Goal: Task Accomplishment & Management: Complete application form

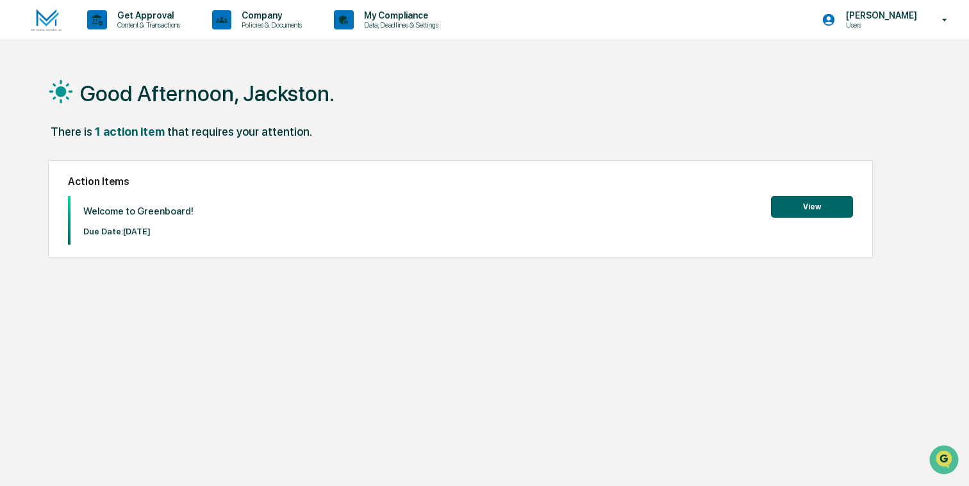
click at [800, 203] on button "View" at bounding box center [812, 207] width 82 height 22
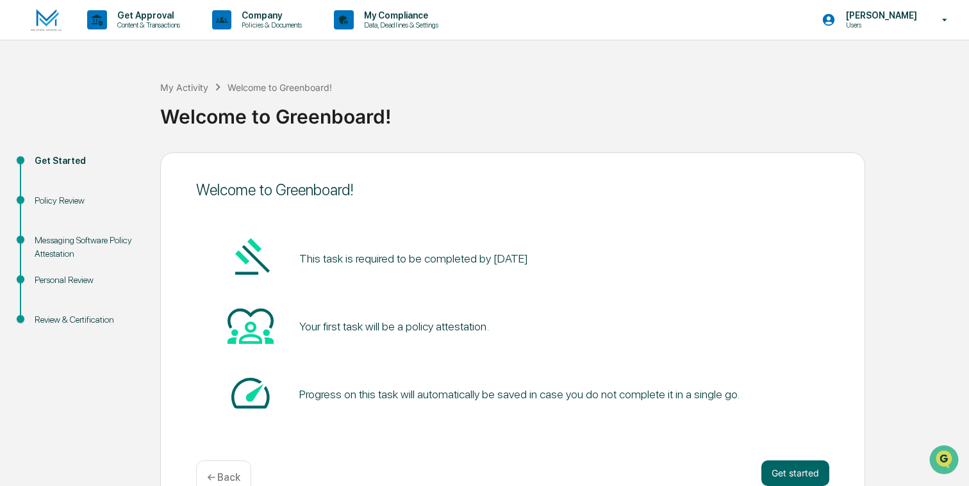
scroll to position [30, 0]
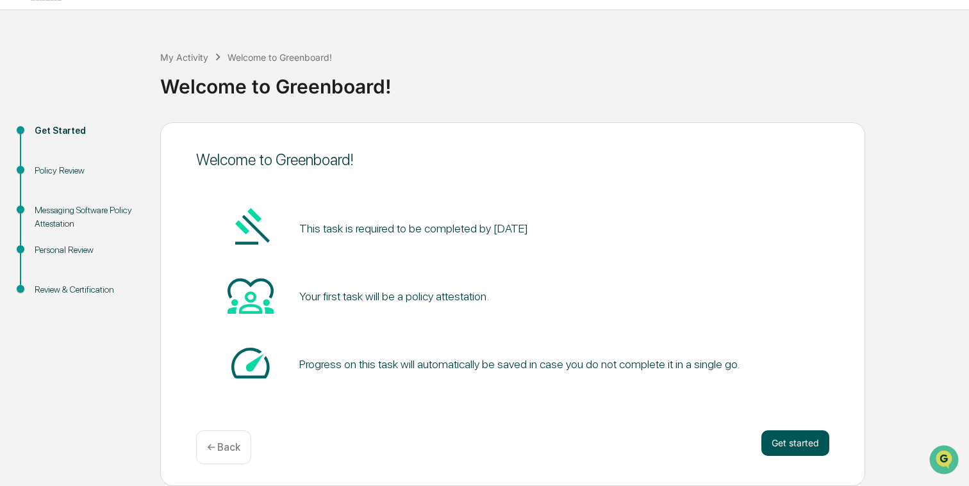
click at [803, 445] on button "Get started" at bounding box center [795, 444] width 68 height 26
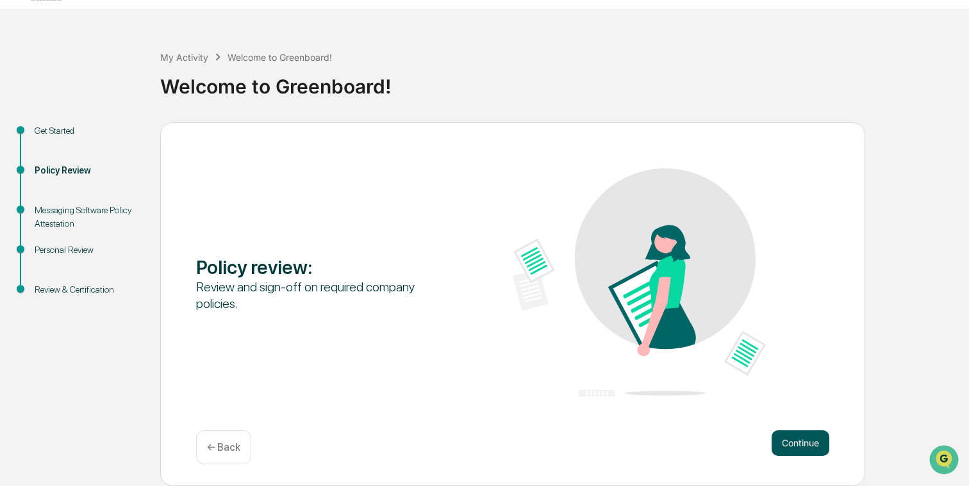
click at [806, 445] on button "Continue" at bounding box center [800, 444] width 58 height 26
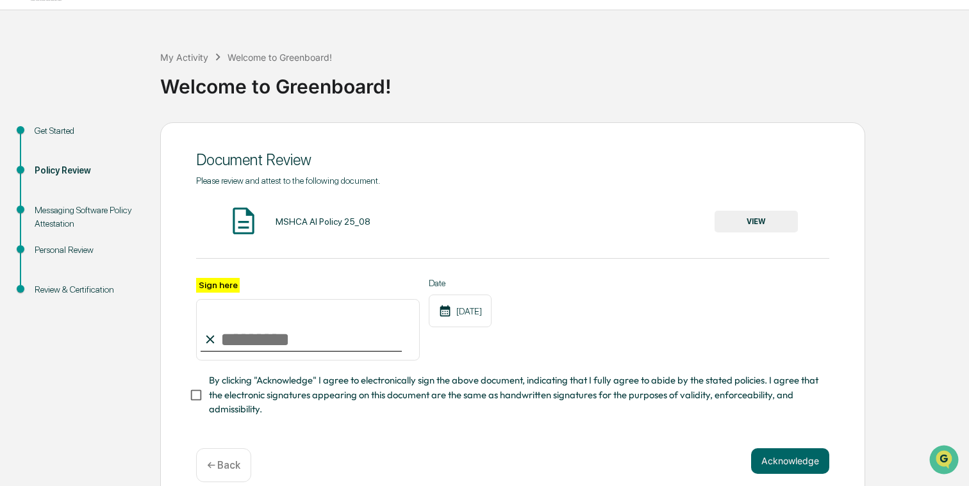
click at [743, 218] on button "VIEW" at bounding box center [755, 222] width 83 height 22
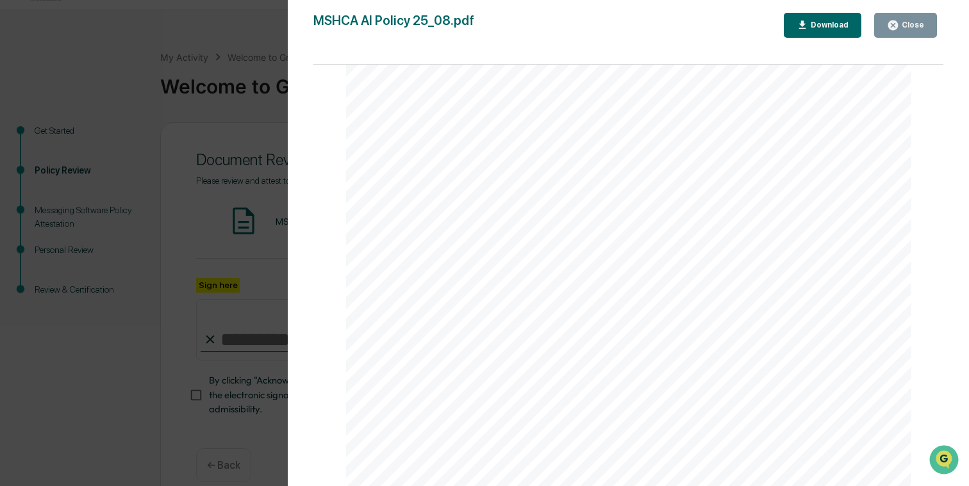
scroll to position [288, 0]
click at [912, 31] on div "Close" at bounding box center [905, 25] width 37 height 12
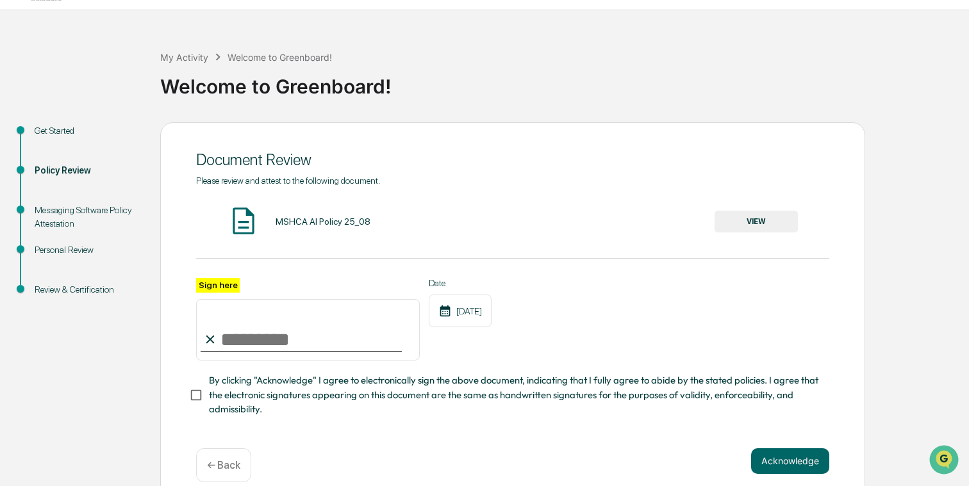
click at [240, 336] on input "Sign here" at bounding box center [308, 330] width 224 height 62
type input "**********"
click at [544, 328] on div "**********" at bounding box center [512, 319] width 633 height 83
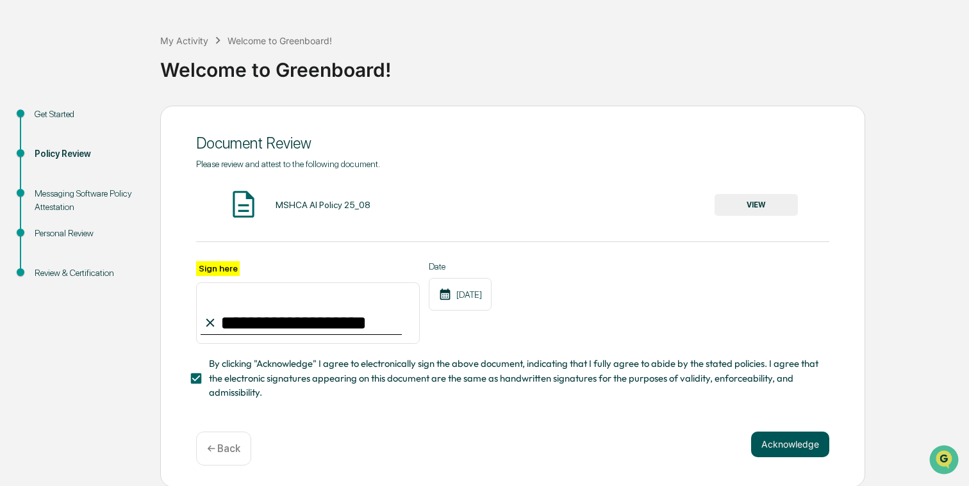
click at [784, 438] on button "Acknowledge" at bounding box center [790, 445] width 78 height 26
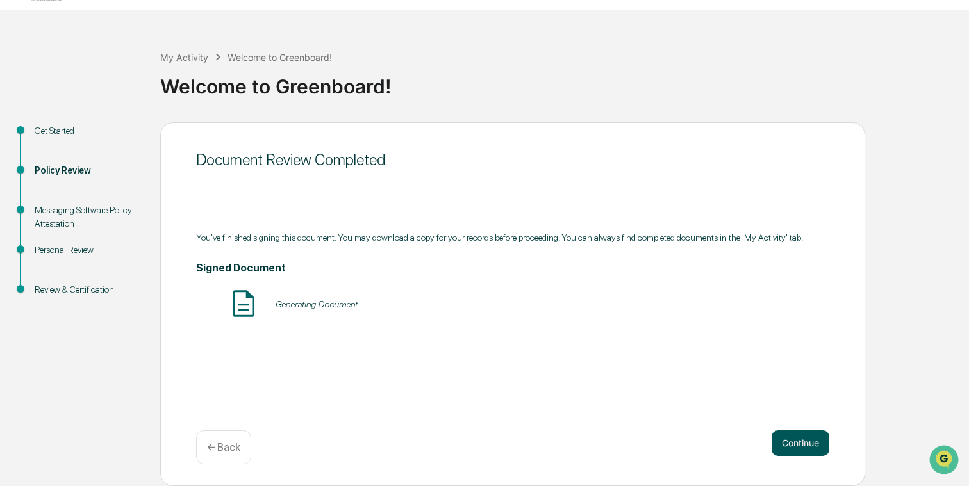
scroll to position [30, 0]
click at [802, 447] on button "Continue" at bounding box center [800, 444] width 58 height 26
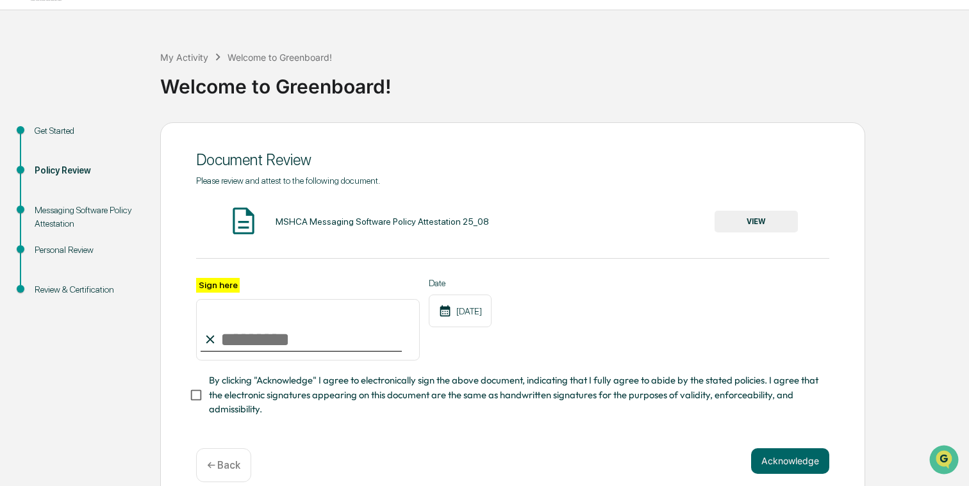
click at [754, 223] on button "VIEW" at bounding box center [755, 222] width 83 height 22
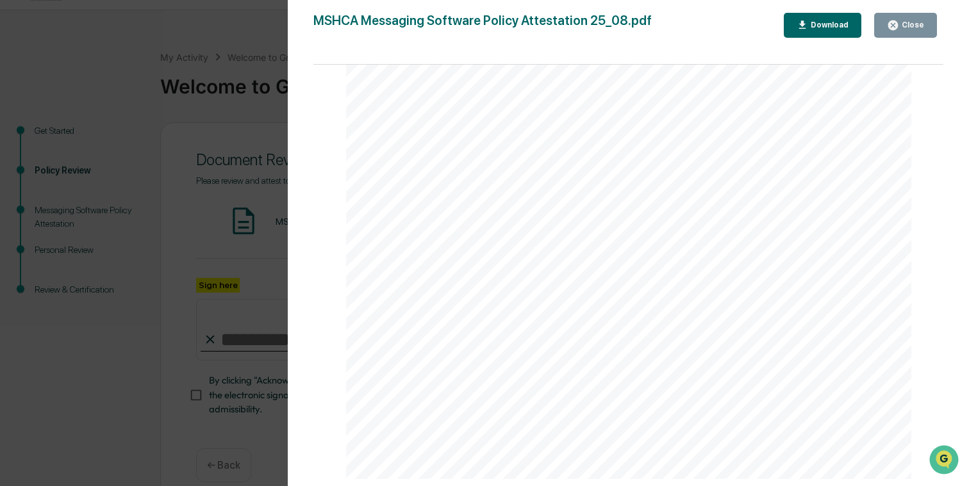
scroll to position [354, 0]
click at [903, 22] on div "Close" at bounding box center [911, 25] width 25 height 9
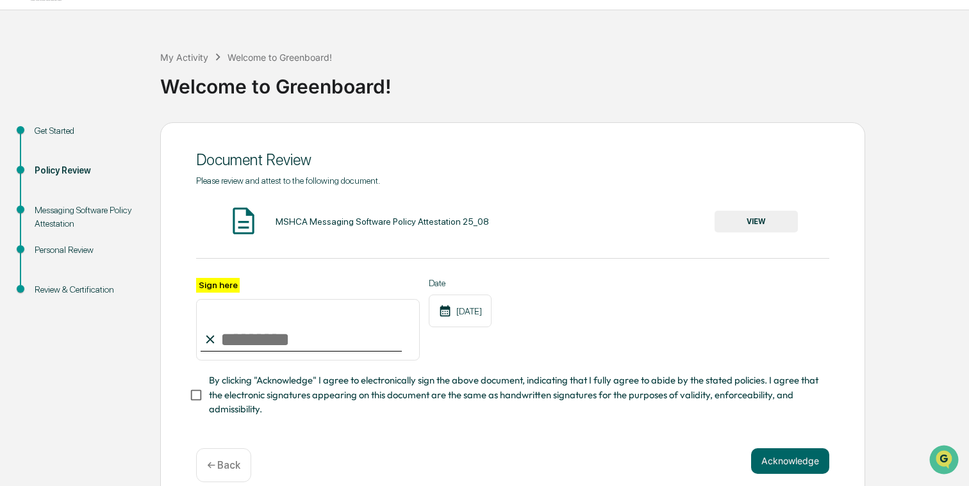
click at [232, 336] on input "Sign here" at bounding box center [308, 330] width 224 height 62
type input "**********"
click at [611, 339] on div "**********" at bounding box center [512, 319] width 633 height 83
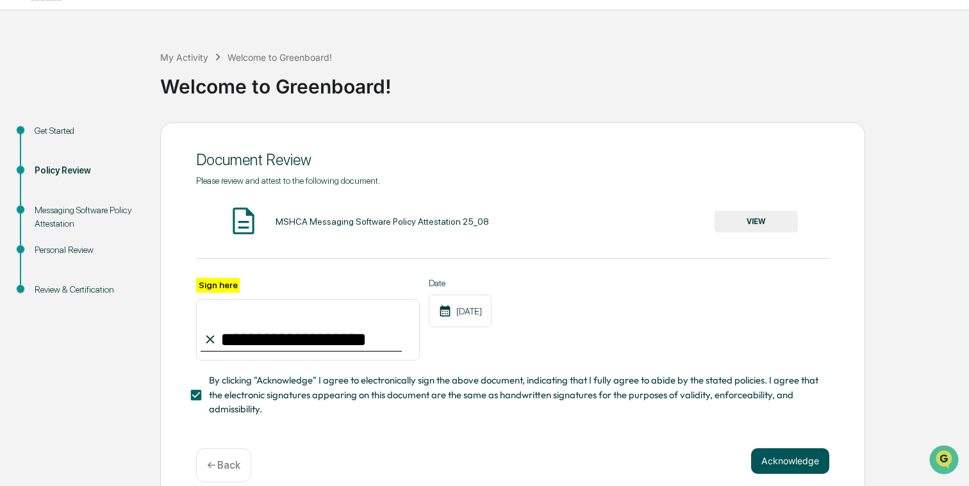
click at [791, 457] on button "Acknowledge" at bounding box center [790, 461] width 78 height 26
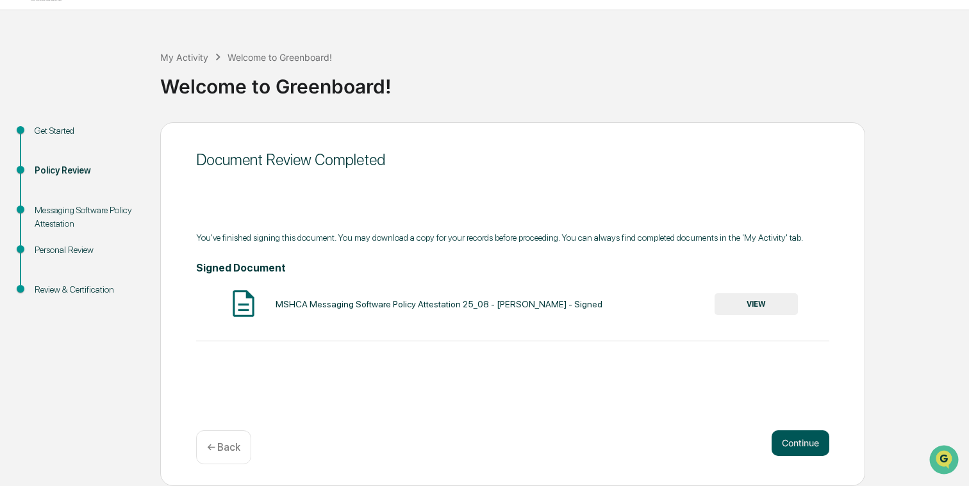
click at [800, 445] on button "Continue" at bounding box center [800, 444] width 58 height 26
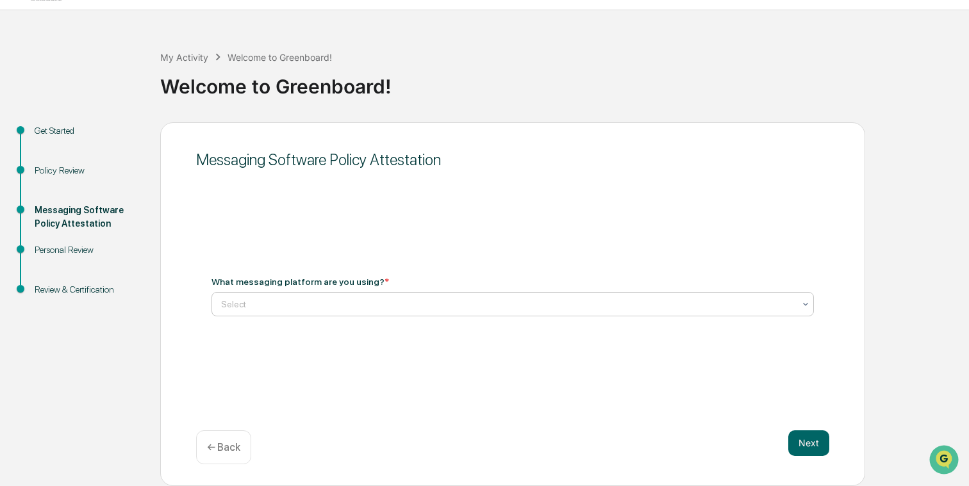
click at [382, 304] on div at bounding box center [507, 304] width 573 height 13
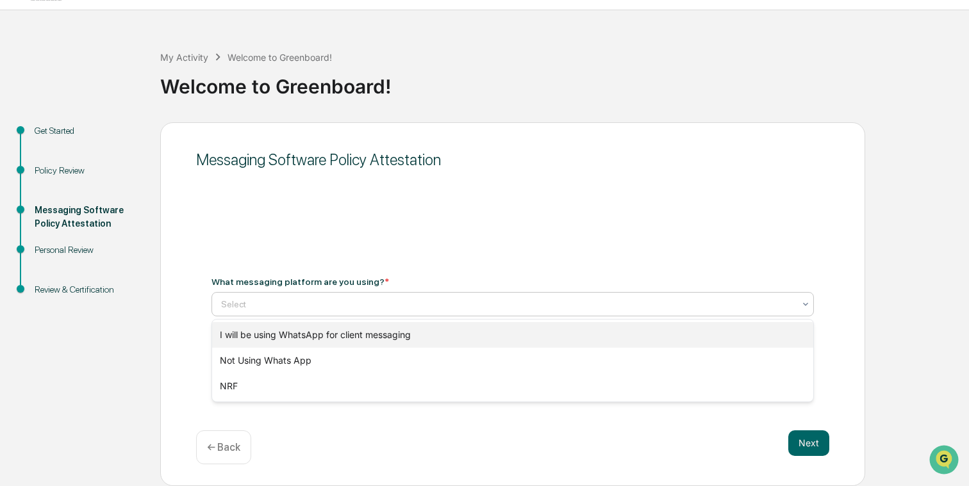
click at [350, 339] on div "I will be using WhatsApp for client messaging" at bounding box center [512, 335] width 601 height 26
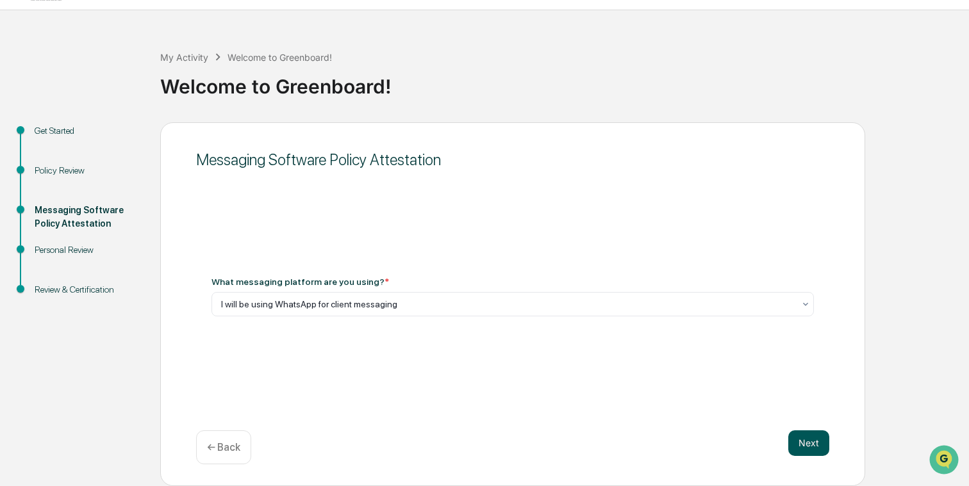
click at [812, 442] on button "Next" at bounding box center [808, 444] width 41 height 26
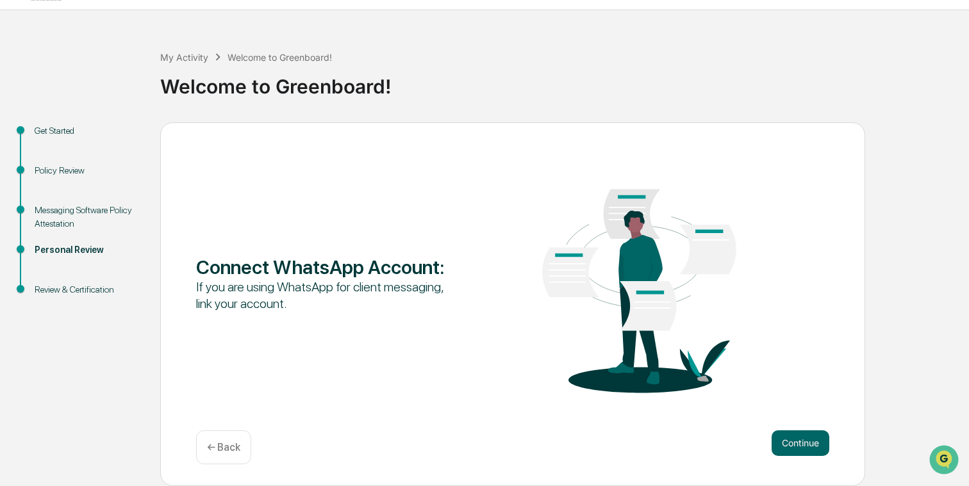
click at [225, 441] on p "← Back" at bounding box center [223, 447] width 33 height 12
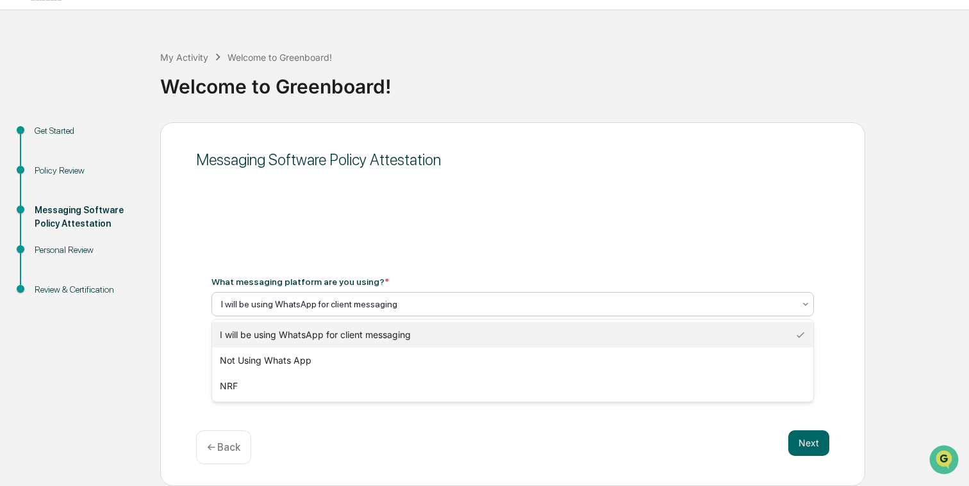
click at [318, 298] on div at bounding box center [507, 304] width 573 height 13
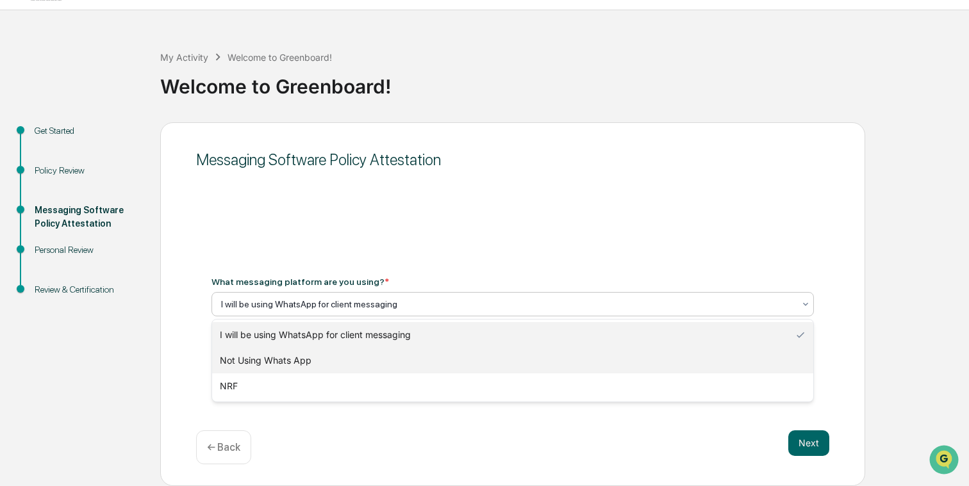
click at [308, 356] on div "Not Using Whats App" at bounding box center [512, 361] width 601 height 26
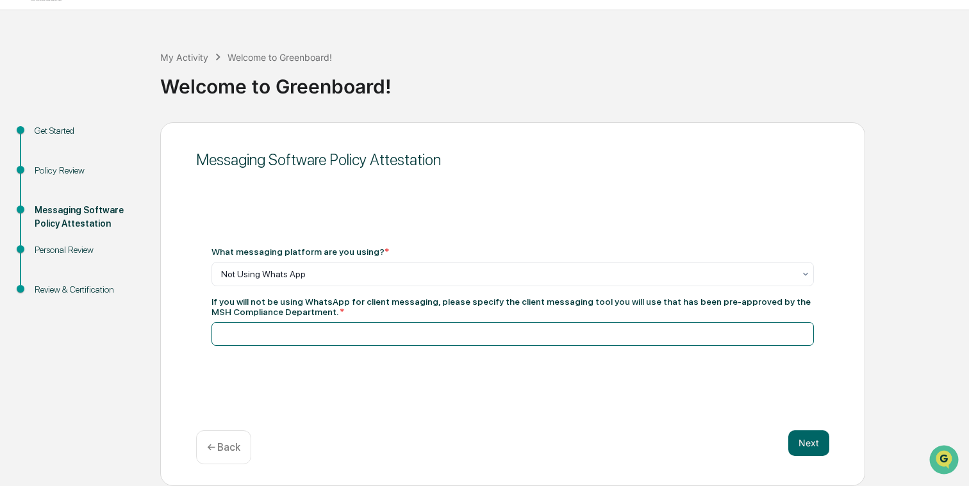
click at [325, 325] on input at bounding box center [512, 334] width 602 height 24
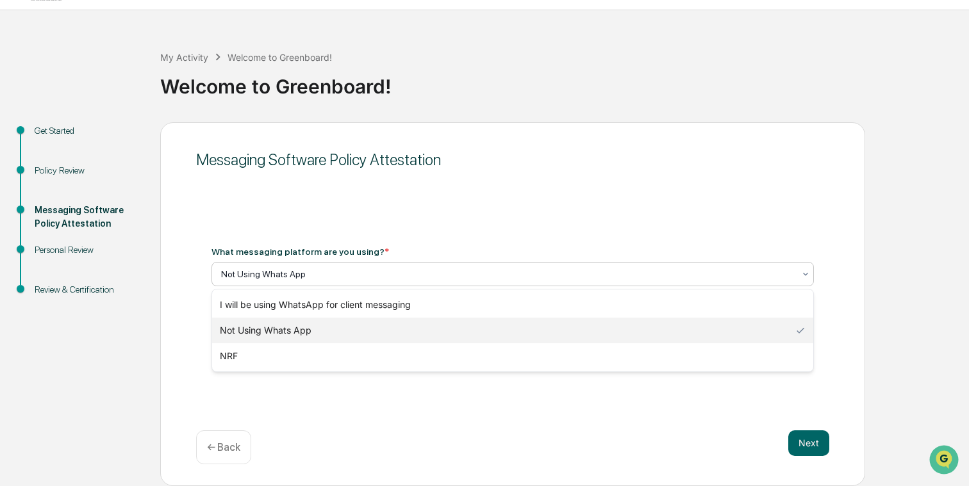
click at [315, 270] on div at bounding box center [507, 274] width 573 height 13
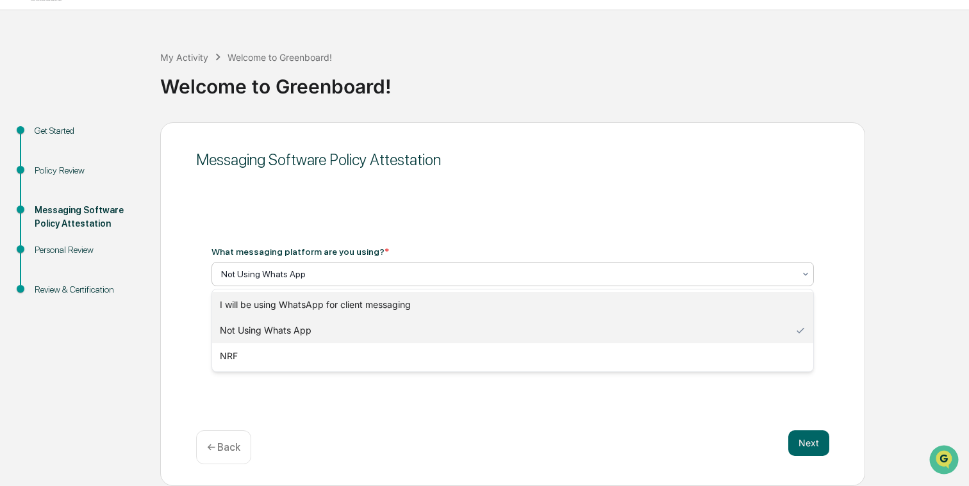
click at [304, 298] on div "I will be using WhatsApp for client messaging" at bounding box center [512, 305] width 601 height 26
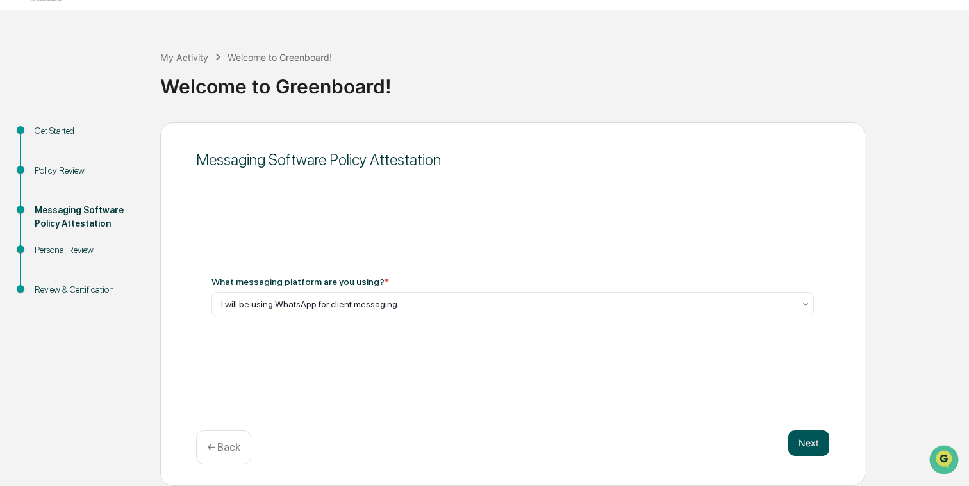
click at [814, 449] on button "Next" at bounding box center [808, 444] width 41 height 26
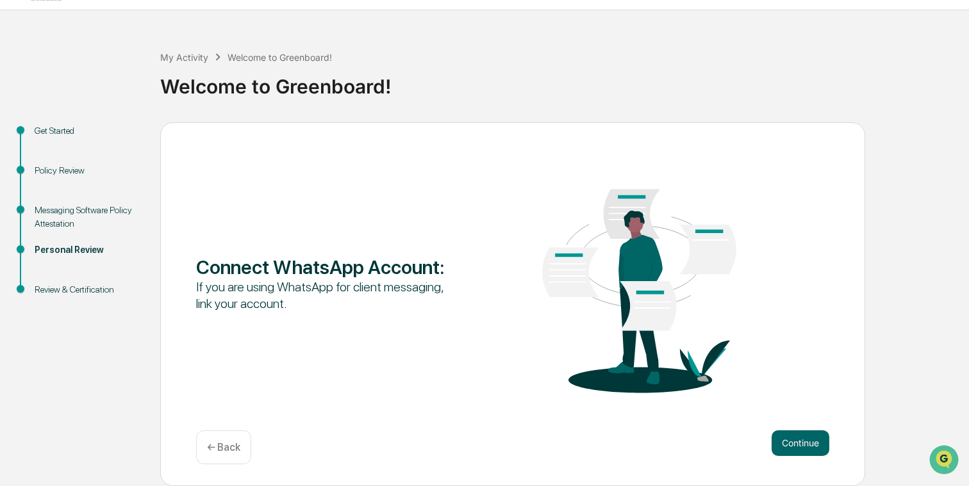
click at [837, 434] on div "Connect WhatsApp Account : If you are using WhatsApp for client messaging, link…" at bounding box center [512, 304] width 705 height 364
click at [820, 434] on button "Continue" at bounding box center [800, 444] width 58 height 26
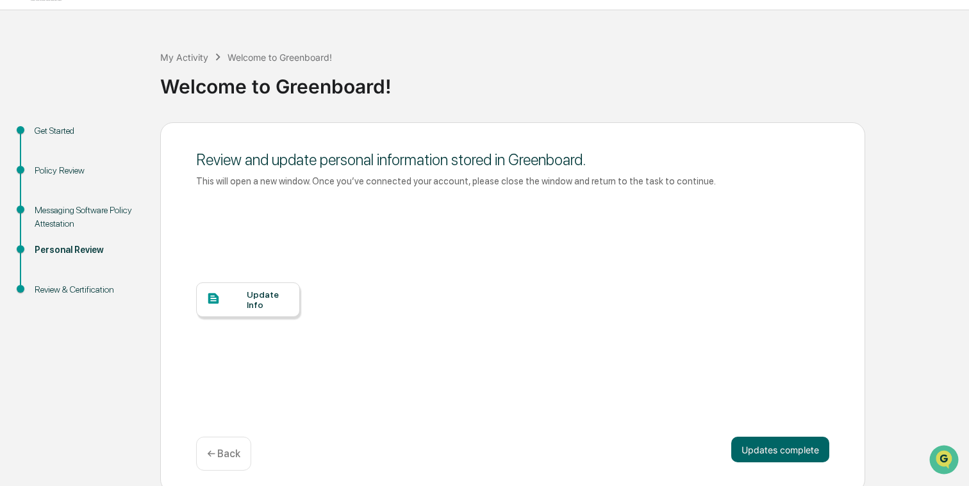
click at [245, 304] on div at bounding box center [226, 300] width 40 height 16
click at [782, 447] on button "Updates complete" at bounding box center [780, 450] width 98 height 26
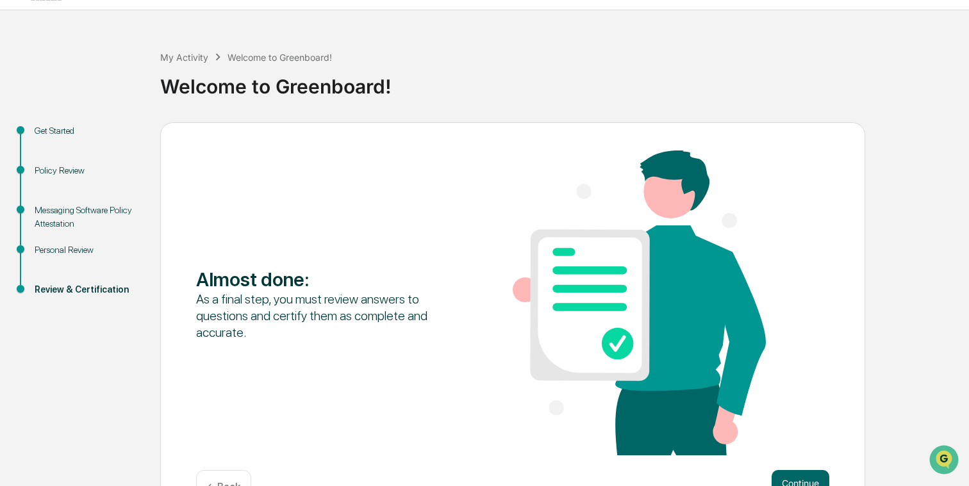
scroll to position [70, 0]
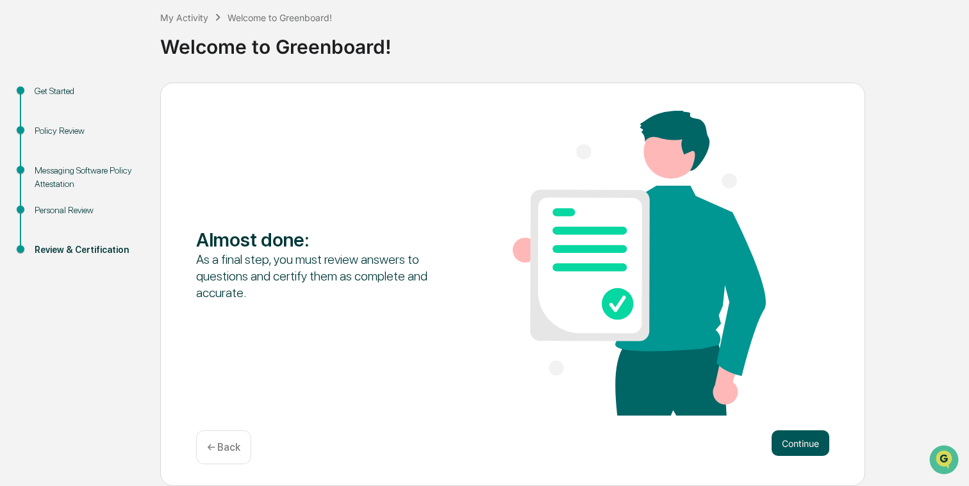
click at [782, 445] on button "Continue" at bounding box center [800, 444] width 58 height 26
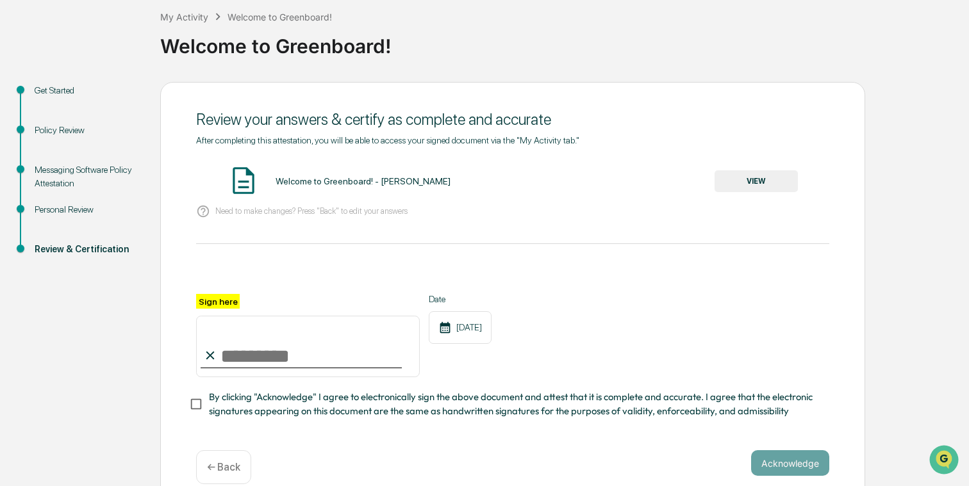
click at [773, 180] on button "VIEW" at bounding box center [755, 181] width 83 height 22
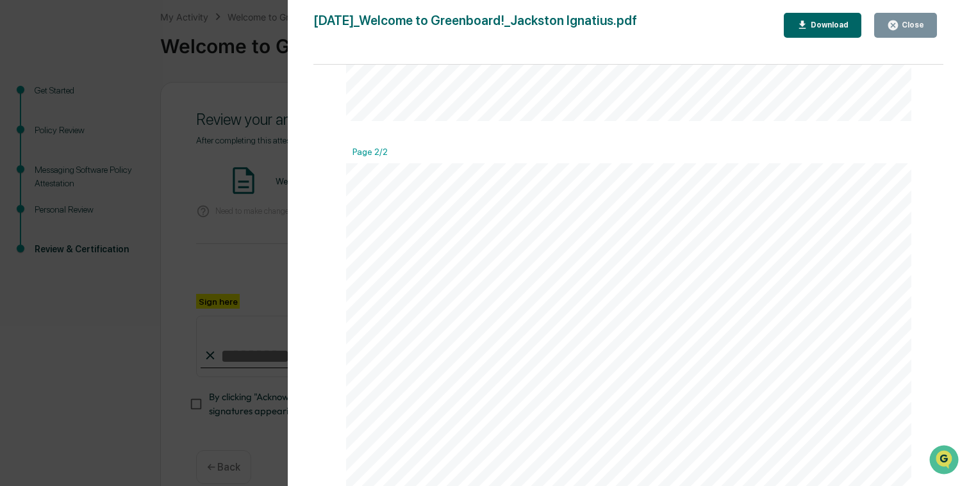
scroll to position [771, 0]
click at [908, 19] on div "Close" at bounding box center [905, 25] width 37 height 12
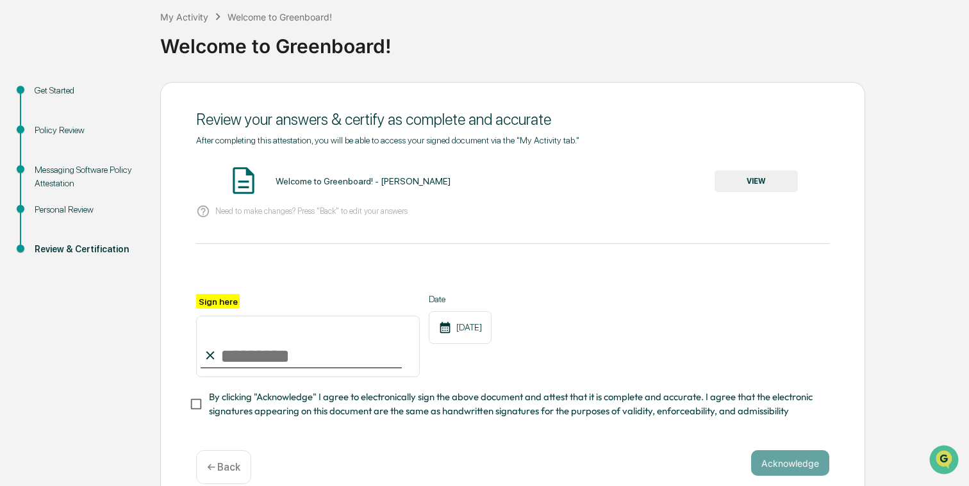
click at [251, 345] on input "Sign here" at bounding box center [308, 347] width 224 height 62
type input "**********"
click at [615, 336] on div "**********" at bounding box center [512, 335] width 633 height 83
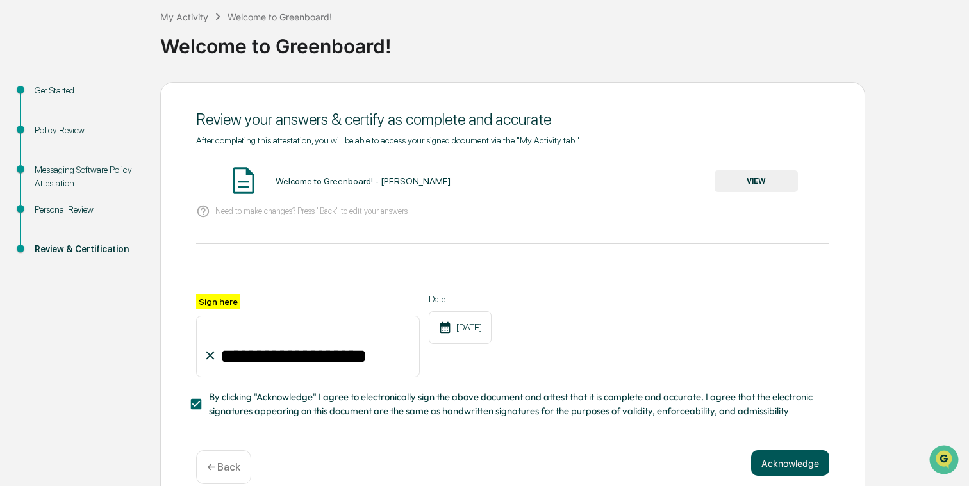
click at [804, 461] on button "Acknowledge" at bounding box center [790, 463] width 78 height 26
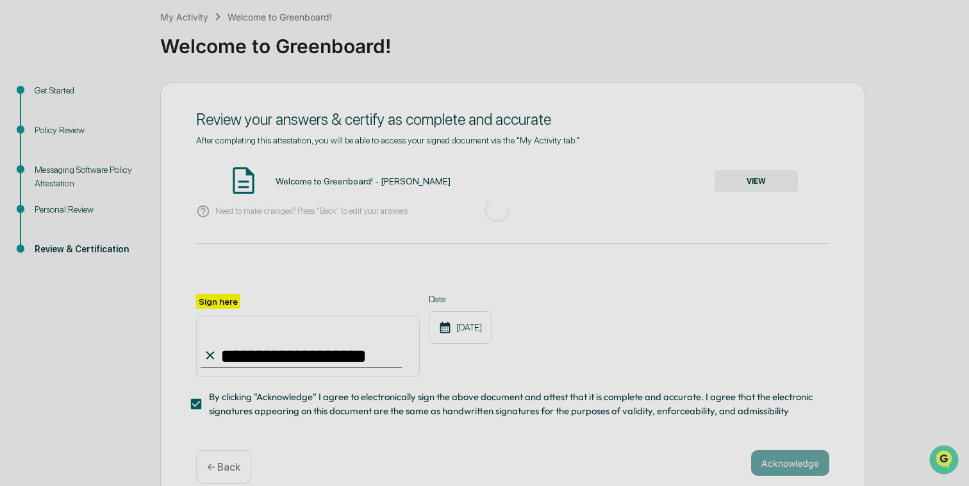
scroll to position [30, 0]
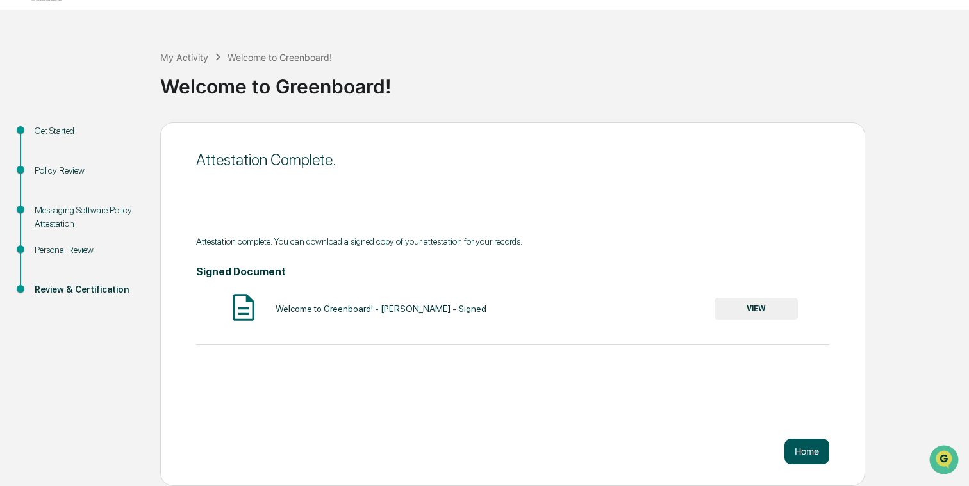
click at [807, 448] on button "Home" at bounding box center [806, 452] width 45 height 26
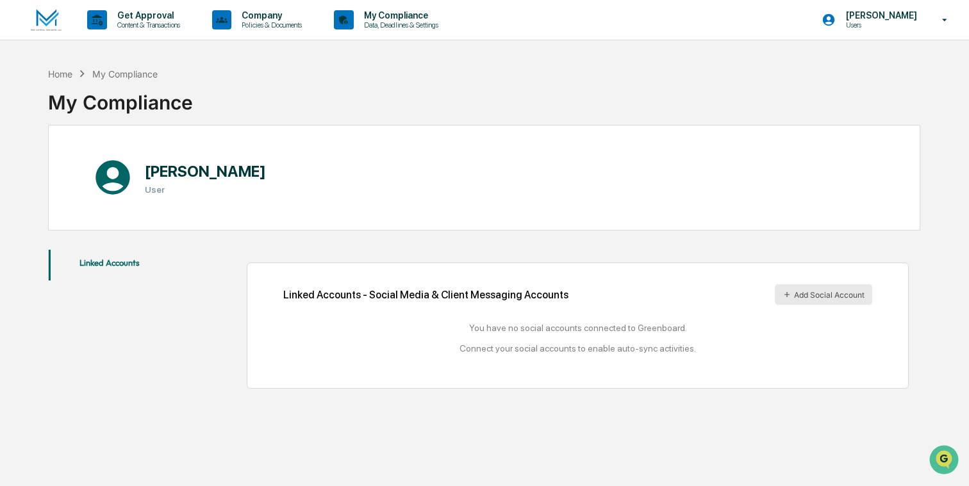
click at [812, 298] on button "Add Social Account" at bounding box center [823, 294] width 97 height 21
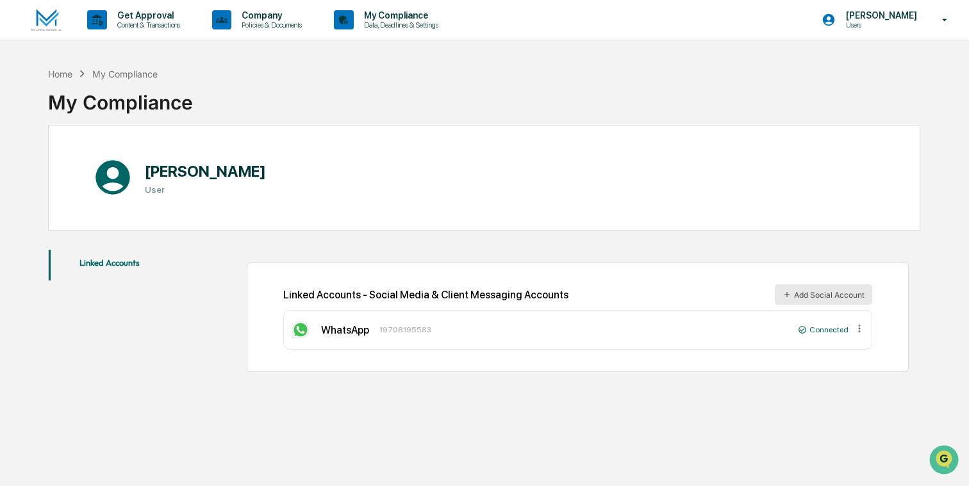
click at [828, 298] on button "Add Social Account" at bounding box center [823, 294] width 97 height 21
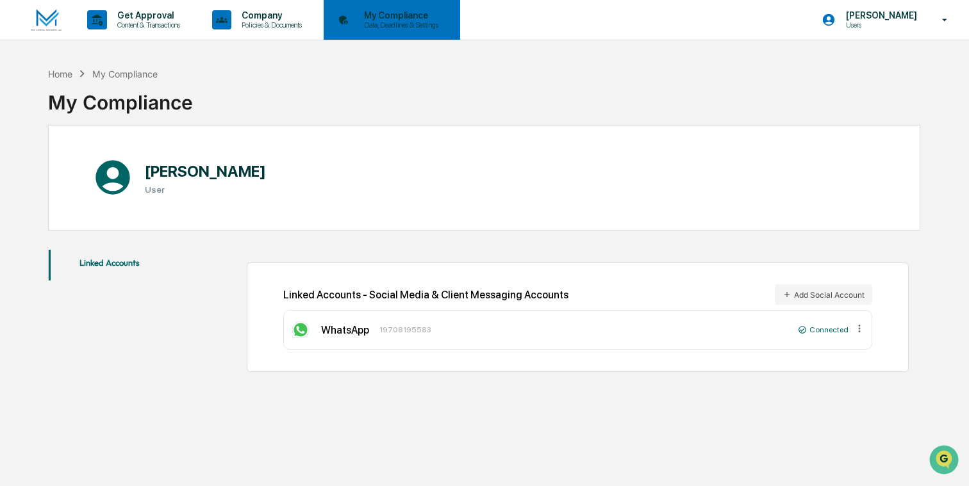
click at [451, 35] on div "My Compliance Data, Deadlines & Settings" at bounding box center [391, 20] width 124 height 40
click at [408, 17] on p "My Compliance" at bounding box center [399, 15] width 91 height 10
click at [390, 19] on p "My Compliance" at bounding box center [399, 15] width 91 height 10
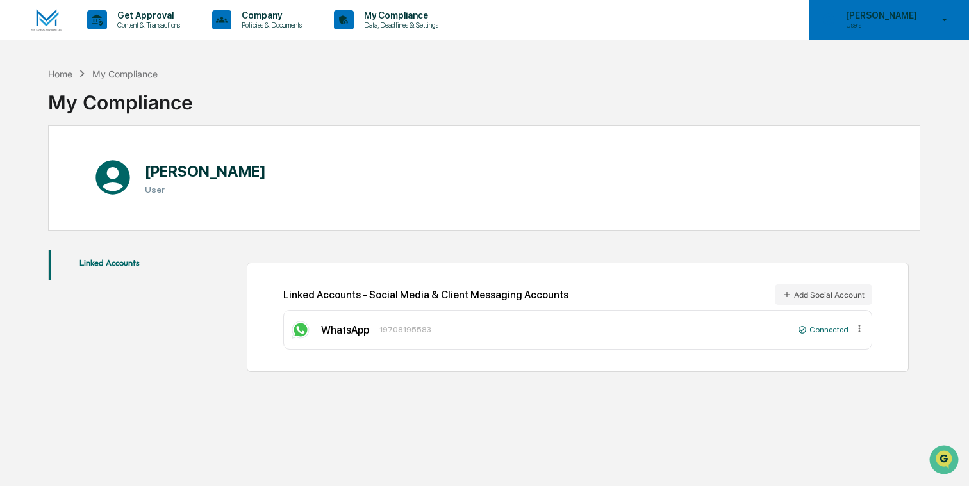
click at [885, 22] on p "Users" at bounding box center [879, 25] width 88 height 9
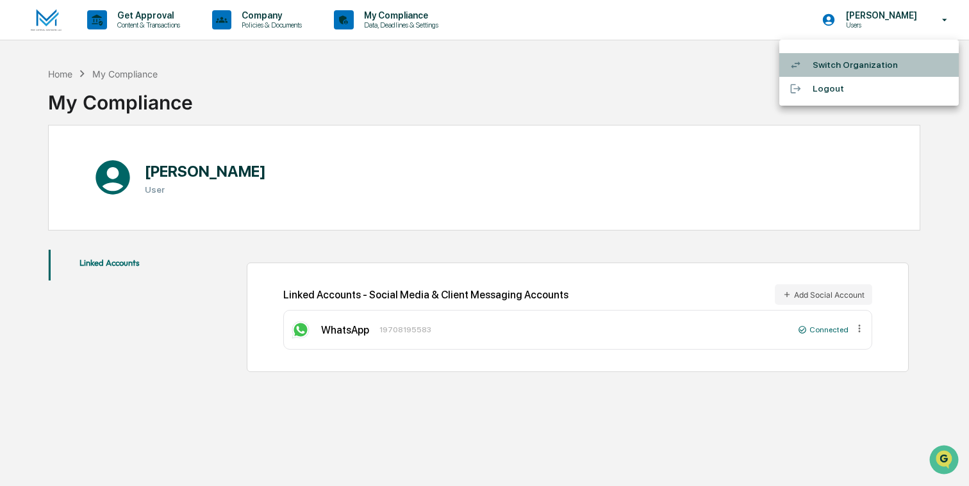
click at [832, 72] on li "Switch Organization" at bounding box center [868, 65] width 179 height 24
